Goal: Navigation & Orientation: Find specific page/section

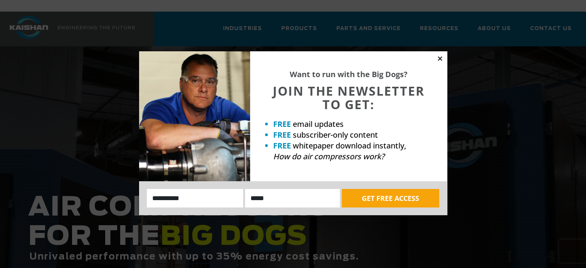
click at [441, 58] on icon at bounding box center [440, 58] width 7 height 7
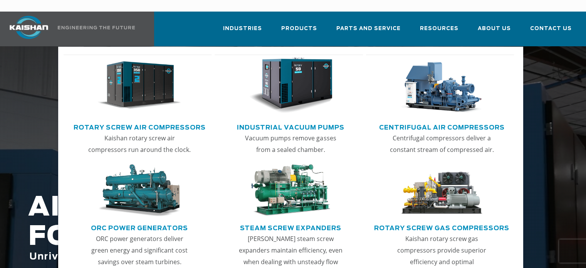
click at [137, 100] on img "Main menu" at bounding box center [139, 85] width 84 height 56
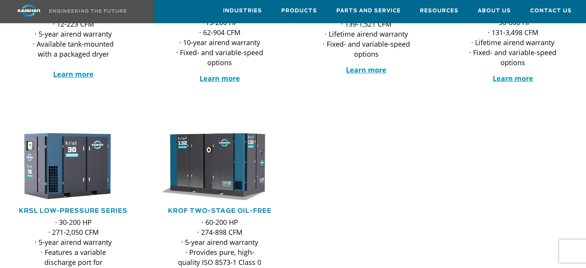
scroll to position [116, 0]
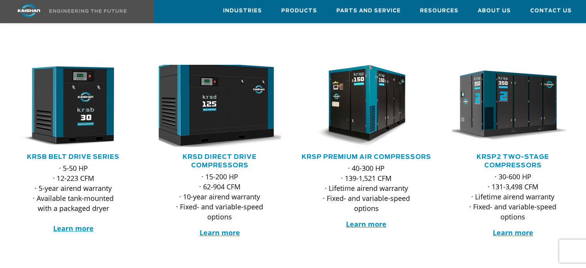
click at [249, 116] on img at bounding box center [214, 106] width 134 height 91
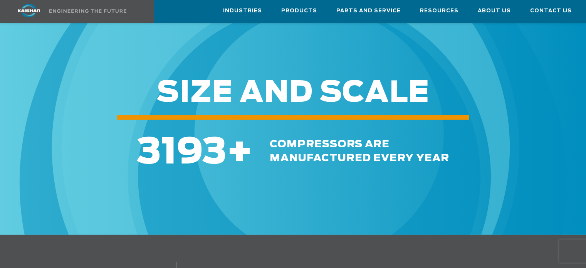
scroll to position [2274, 0]
